Goal: Find specific page/section: Find specific page/section

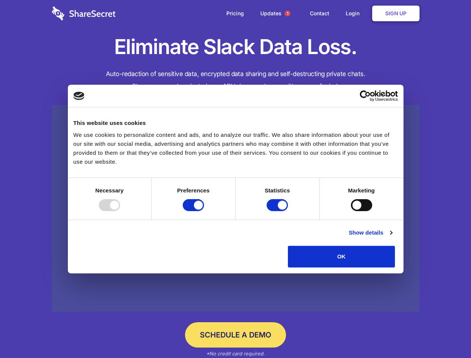
click at [120, 211] on div at bounding box center [109, 205] width 21 height 12
click at [204, 211] on input "Preferences" at bounding box center [193, 205] width 21 height 12
checkbox input "false"
click at [278, 211] on input "Statistics" at bounding box center [277, 205] width 21 height 12
checkbox input "false"
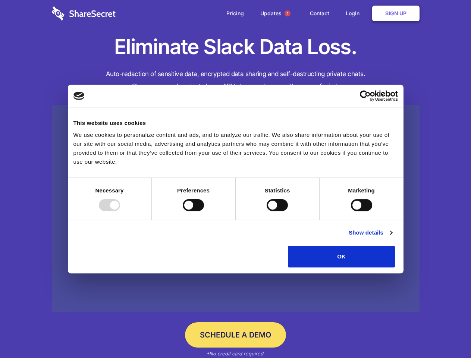
click at [351, 211] on input "Marketing" at bounding box center [361, 205] width 21 height 12
checkbox input "true"
click at [392, 237] on link "Show details" at bounding box center [370, 232] width 43 height 9
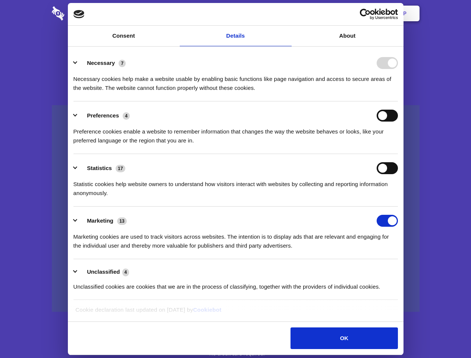
click at [398, 101] on li "Necessary 7 Necessary cookies help make a website usable by enabling basic func…" at bounding box center [236, 75] width 325 height 53
click at [287, 13] on span "1" at bounding box center [288, 13] width 6 height 6
